Goal: Task Accomplishment & Management: Manage account settings

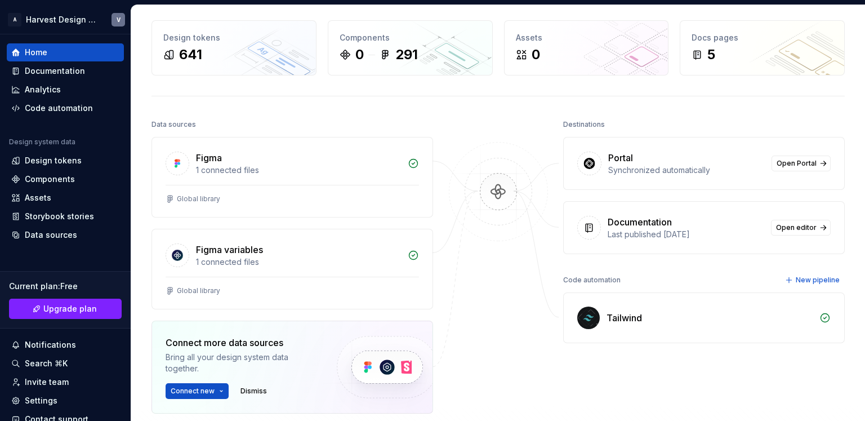
scroll to position [47, 0]
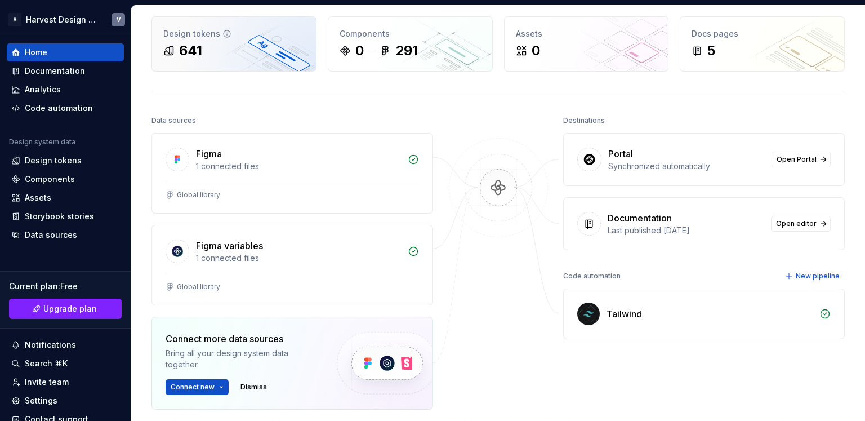
click at [201, 44] on div "641" at bounding box center [190, 51] width 23 height 18
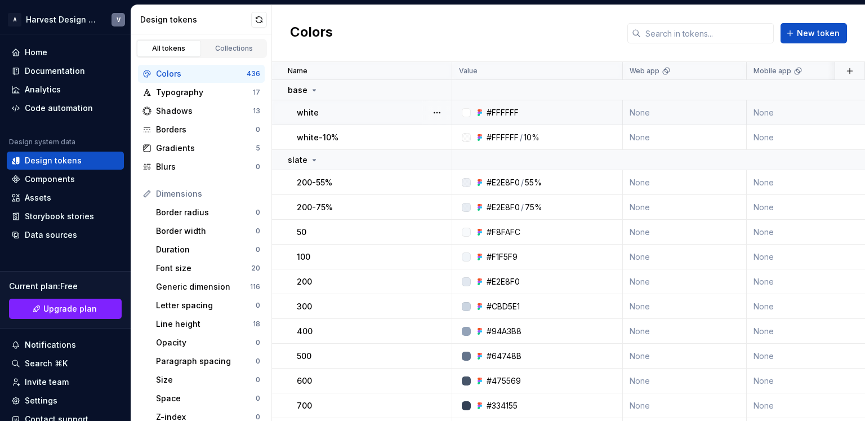
click at [522, 117] on div "#FFFFFF" at bounding box center [541, 112] width 162 height 11
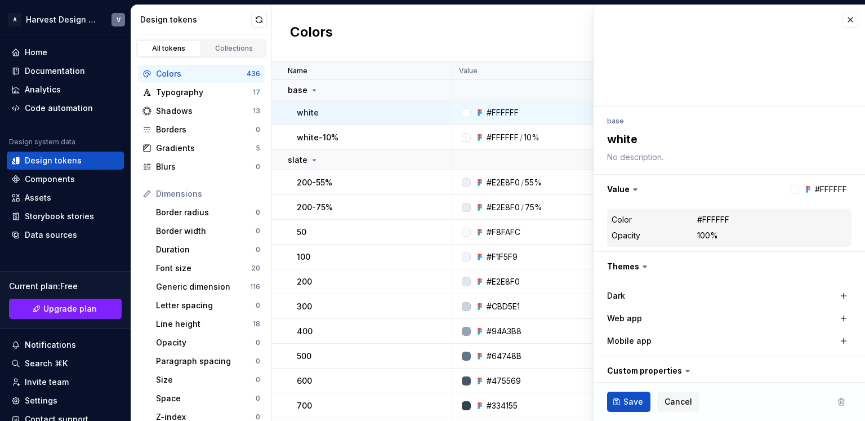
type textarea "*"
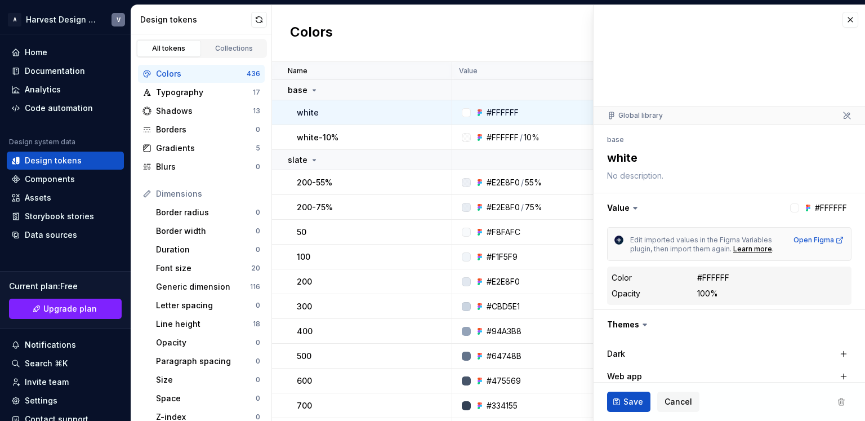
click at [733, 278] on dd "#FFFFFF" at bounding box center [772, 277] width 150 height 11
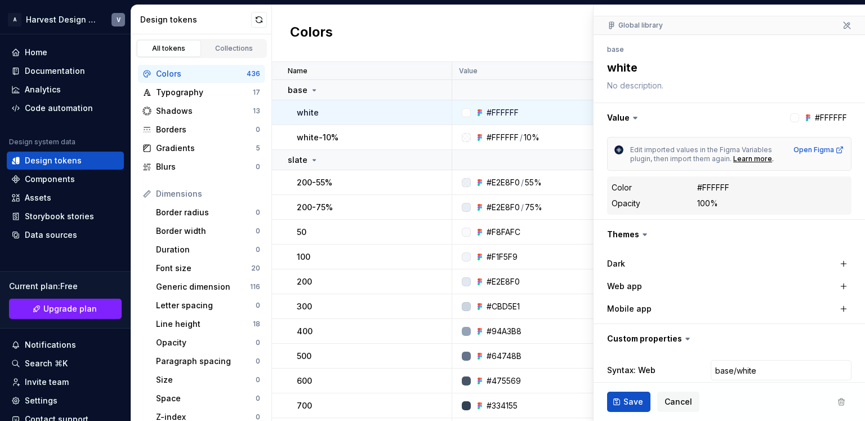
scroll to position [90, 0]
click at [790, 119] on div at bounding box center [794, 118] width 9 height 9
click at [811, 119] on button "button" at bounding box center [730, 118] width 272 height 29
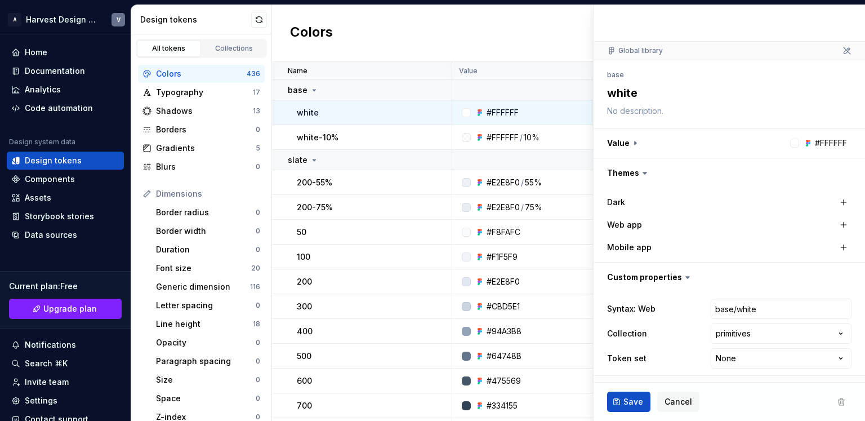
click at [790, 146] on div at bounding box center [794, 143] width 9 height 9
click at [759, 145] on button "button" at bounding box center [730, 142] width 272 height 29
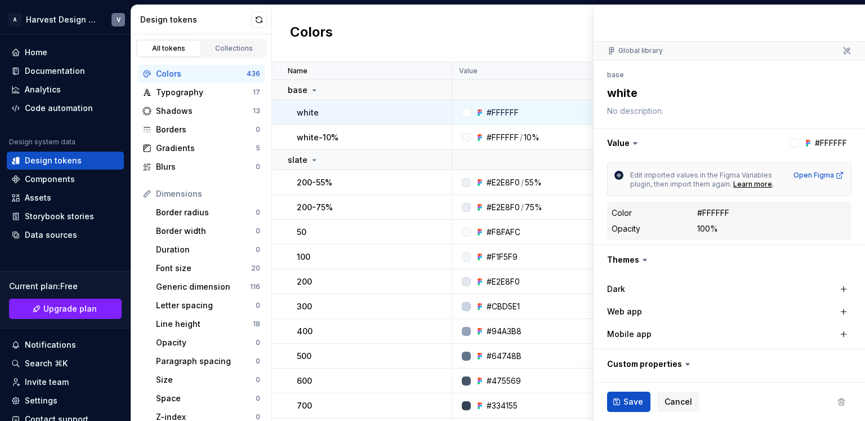
click at [546, 61] on div "Colors New token Name Value Web app Mobile app Syntax: Web Collection Dark Toke…" at bounding box center [568, 213] width 593 height 416
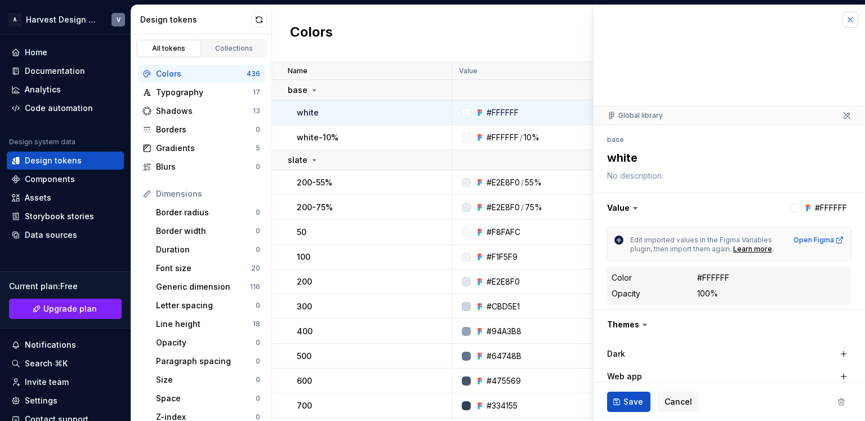
click at [846, 23] on button "button" at bounding box center [851, 20] width 16 height 16
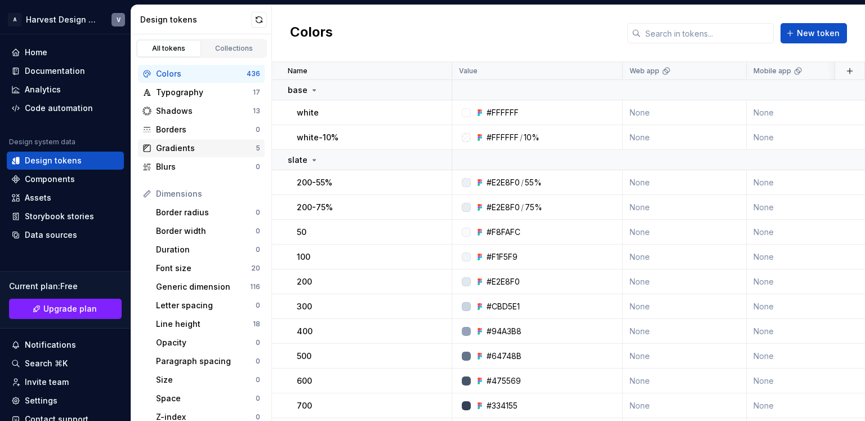
click at [194, 139] on div "Gradients 5" at bounding box center [201, 148] width 127 height 18
